Goal: Task Accomplishment & Management: Use online tool/utility

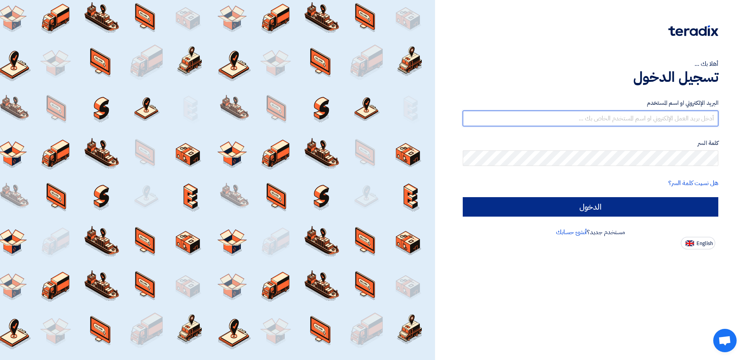
type input "[EMAIL_ADDRESS][DOMAIN_NAME]"
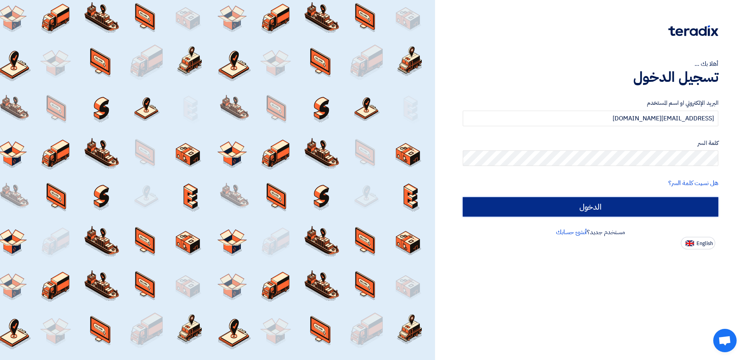
click at [577, 209] on input "الدخول" at bounding box center [591, 207] width 256 height 20
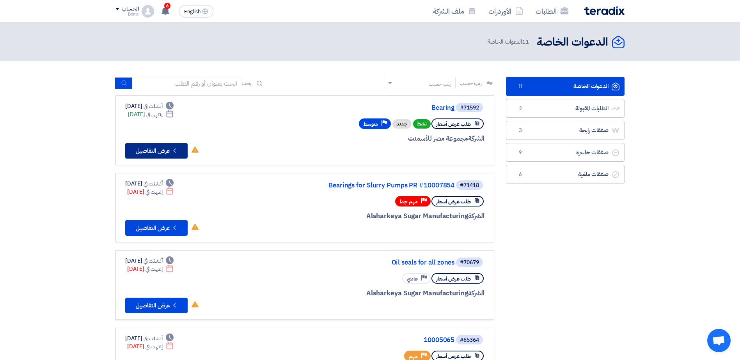
click at [157, 145] on button "Check details عرض التفاصيل" at bounding box center [156, 151] width 62 height 16
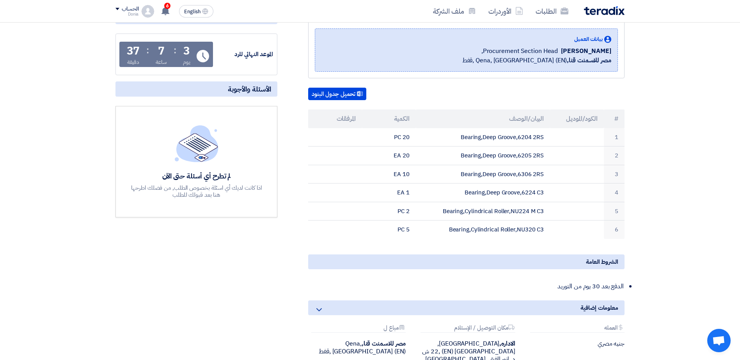
scroll to position [78, 0]
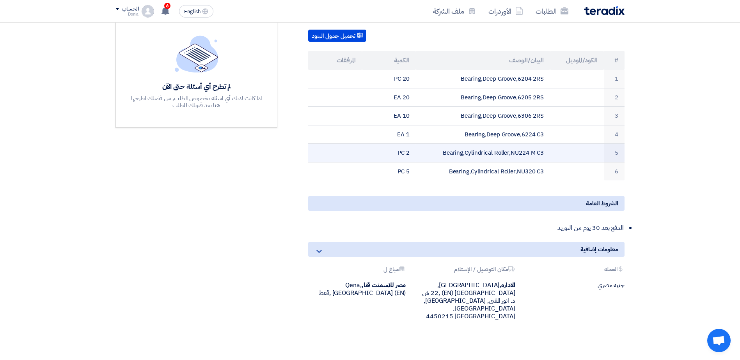
scroll to position [117, 0]
